Goal: Transaction & Acquisition: Purchase product/service

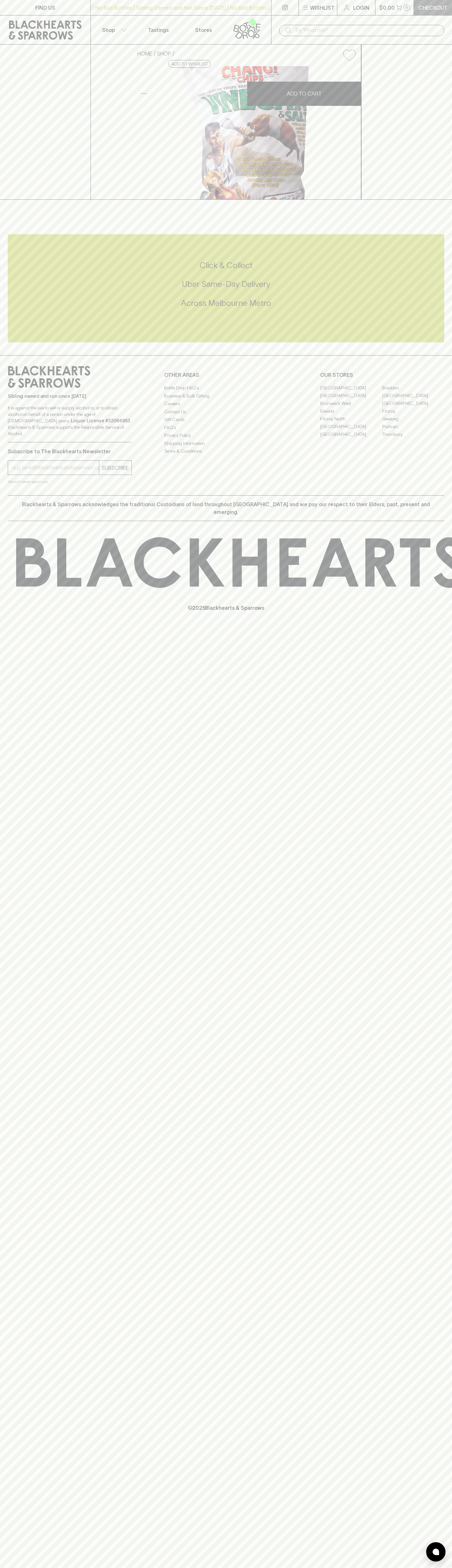
click at [426, 0] on link "Checkout" at bounding box center [433, 7] width 38 height 15
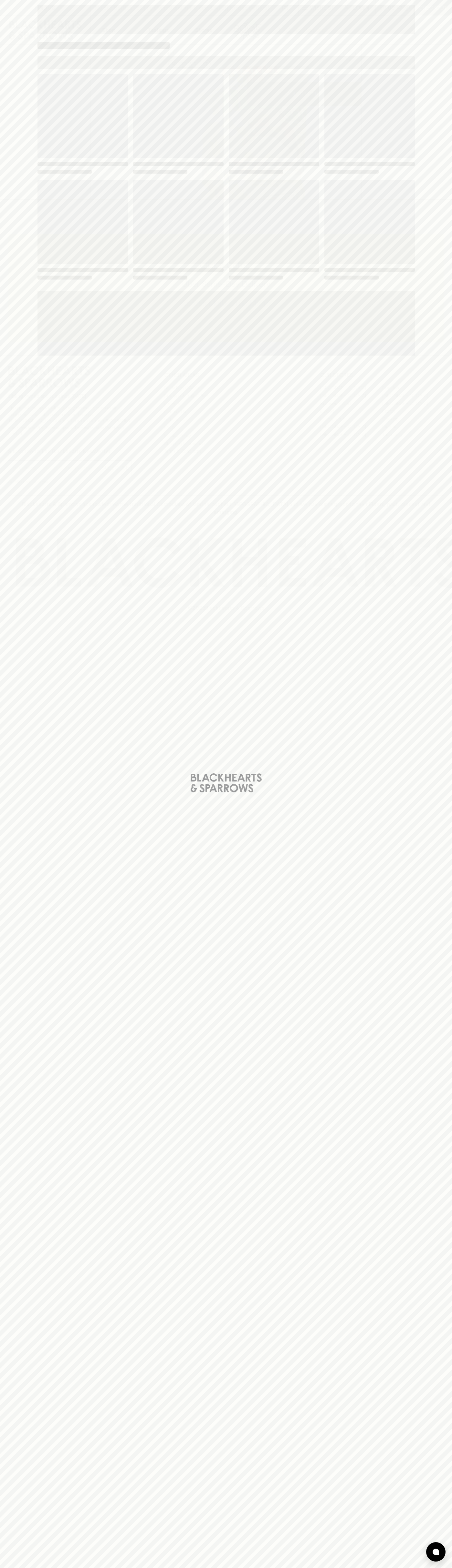
click at [433, 260] on div "Loading" at bounding box center [226, 784] width 452 height 1568
click at [323, 1567] on html "FIND US | No Bad Bottles | Sibling Owned and Run Since [DATE] | No Bad Bottles …" at bounding box center [226, 784] width 452 height 1568
click at [14, 385] on div "Loading" at bounding box center [226, 784] width 452 height 1568
